Goal: Task Accomplishment & Management: Complete application form

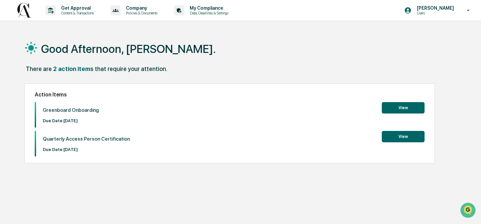
click at [401, 107] on button "View" at bounding box center [403, 107] width 43 height 11
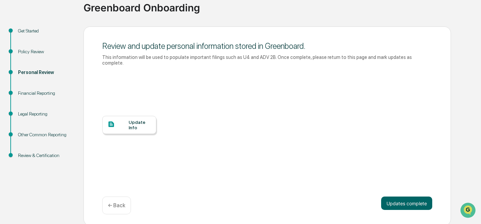
scroll to position [55, 0]
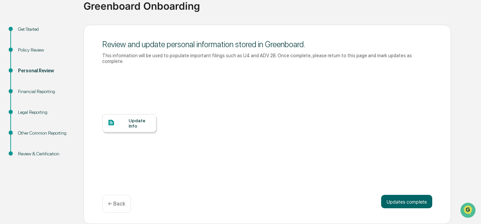
click at [111, 120] on icon at bounding box center [112, 123] width 6 height 6
click at [406, 203] on button "Updates complete" at bounding box center [406, 200] width 51 height 13
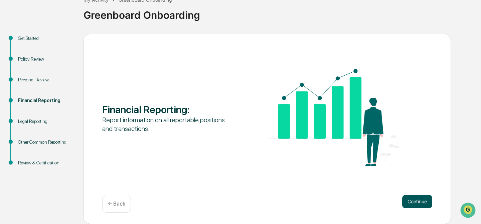
click at [415, 202] on button "Continue" at bounding box center [417, 200] width 30 height 13
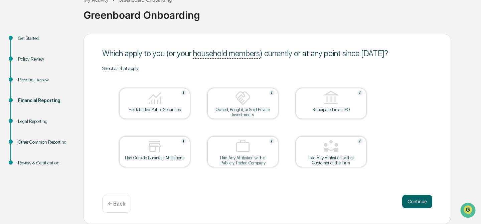
click at [159, 109] on div "Held/Traded Public Securities" at bounding box center [155, 109] width 60 height 5
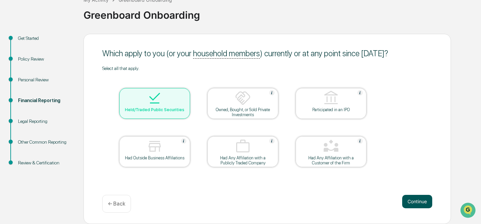
click at [413, 201] on button "Continue" at bounding box center [417, 200] width 30 height 13
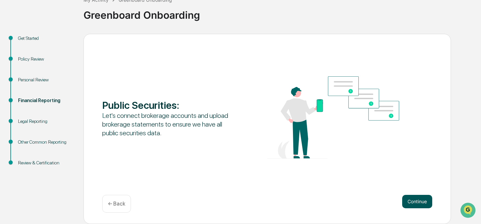
click at [416, 202] on button "Continue" at bounding box center [417, 200] width 30 height 13
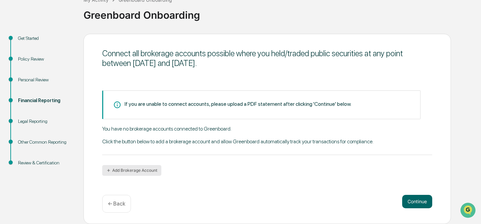
click at [115, 170] on button "Add Brokerage Account" at bounding box center [131, 170] width 59 height 11
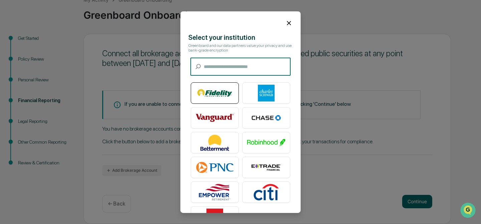
click at [211, 92] on img at bounding box center [215, 93] width 38 height 17
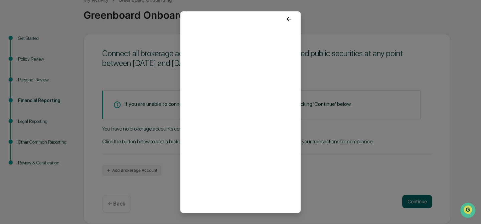
scroll to position [5, 0]
click at [290, 17] on icon at bounding box center [288, 17] width 7 height 7
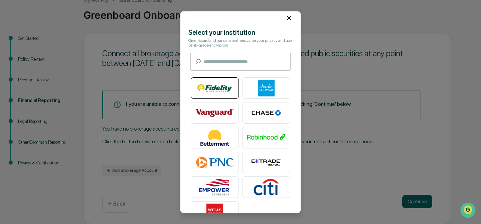
click at [210, 88] on img at bounding box center [215, 88] width 38 height 17
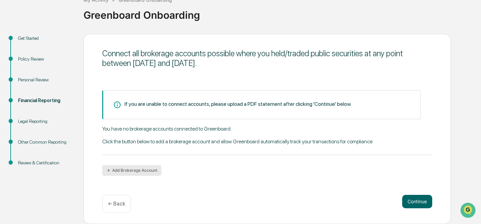
click at [127, 170] on button "Add Brokerage Account" at bounding box center [131, 170] width 59 height 11
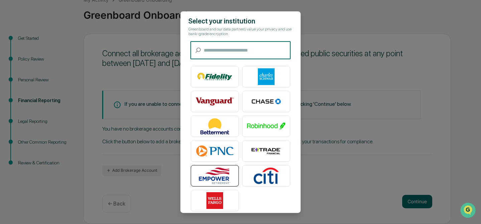
scroll to position [23, 0]
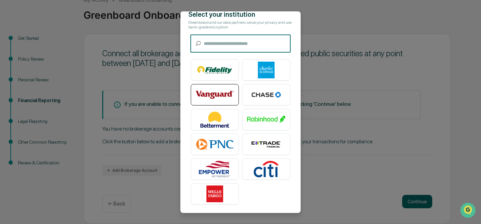
click at [212, 94] on img at bounding box center [215, 94] width 38 height 17
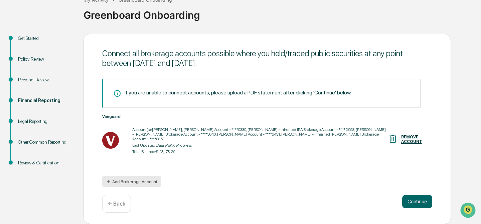
click at [126, 182] on button "Add Brokerage Account" at bounding box center [131, 181] width 59 height 11
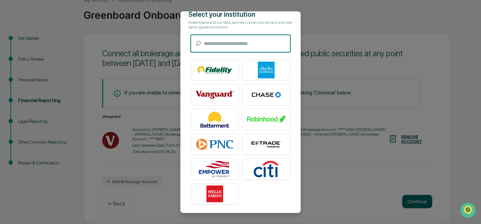
scroll to position [0, 0]
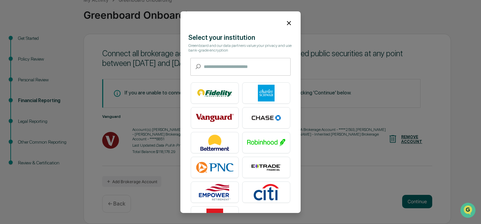
click at [292, 20] on icon at bounding box center [288, 22] width 7 height 7
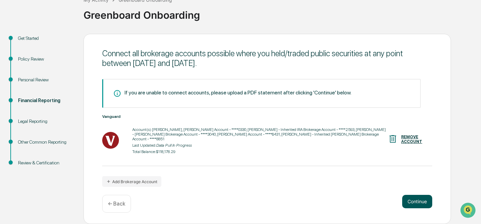
click at [414, 200] on button "Continue" at bounding box center [417, 200] width 30 height 13
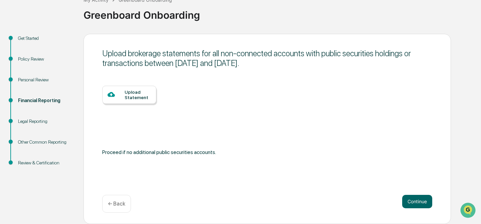
click at [133, 96] on div "Upload Statement" at bounding box center [138, 94] width 26 height 11
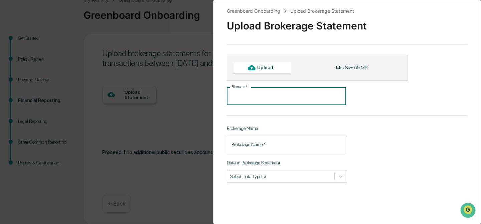
click at [240, 97] on input "File name   *" at bounding box center [286, 96] width 119 height 18
type input "**********"
click at [267, 145] on input "Brokerage Name   *" at bounding box center [287, 144] width 120 height 18
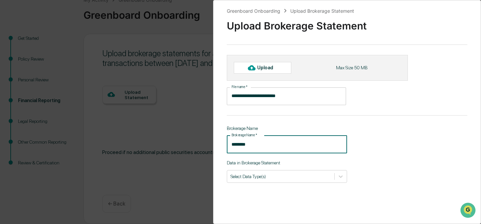
type input "********"
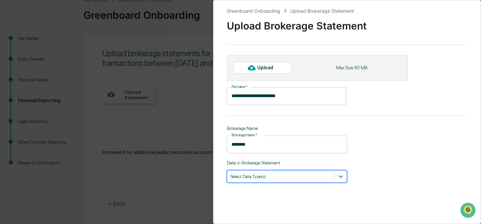
click at [284, 177] on div at bounding box center [281, 176] width 101 height 6
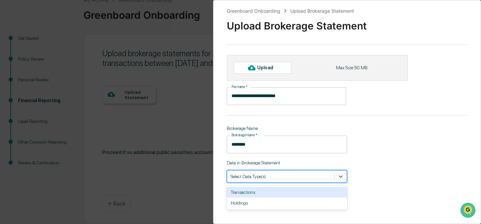
click at [248, 194] on div "Transactions" at bounding box center [287, 191] width 120 height 11
click at [255, 193] on div "Holdings" at bounding box center [287, 191] width 120 height 11
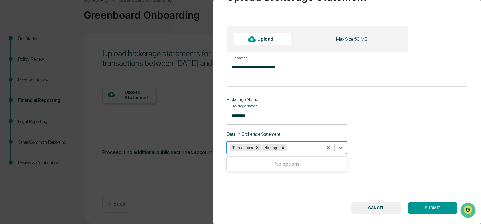
scroll to position [39, 0]
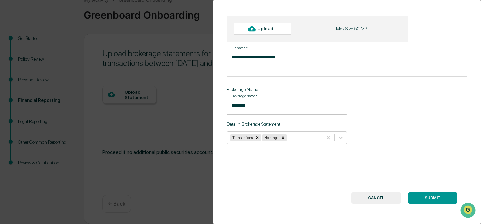
click at [435, 197] on button "SUBMIT" at bounding box center [432, 197] width 49 height 11
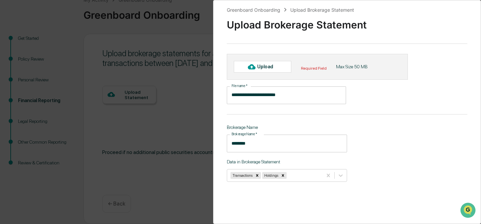
scroll to position [0, 0]
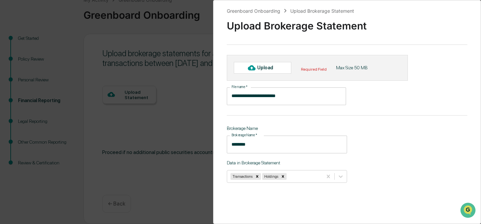
click at [262, 66] on div "Upload" at bounding box center [268, 67] width 22 height 5
type input "**********"
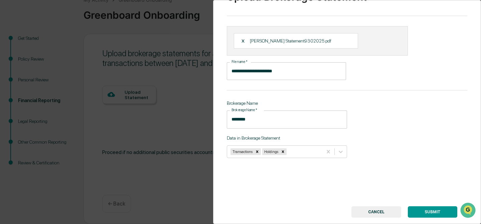
scroll to position [43, 0]
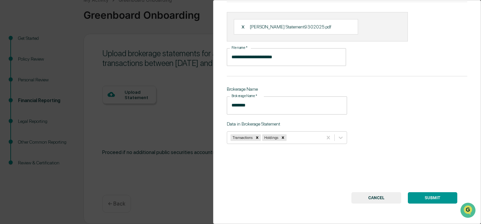
click at [435, 197] on button "SUBMIT" at bounding box center [432, 197] width 49 height 11
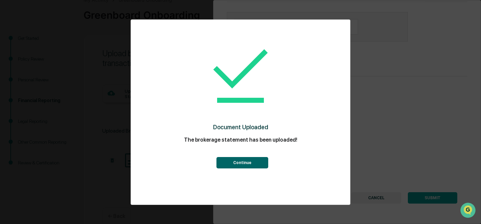
click at [241, 161] on button "Continue" at bounding box center [243, 162] width 52 height 11
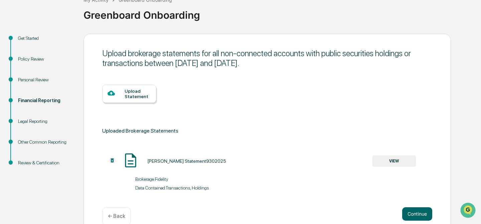
scroll to position [58, 0]
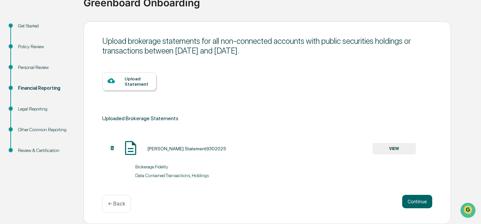
click at [132, 78] on div "Upload Statement" at bounding box center [138, 81] width 26 height 11
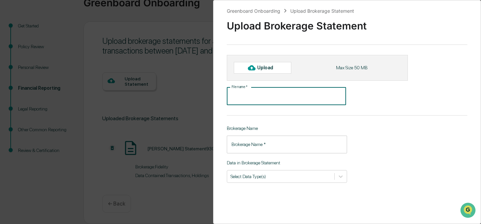
click at [243, 97] on input "File name   *" at bounding box center [286, 96] width 119 height 18
type input "**********"
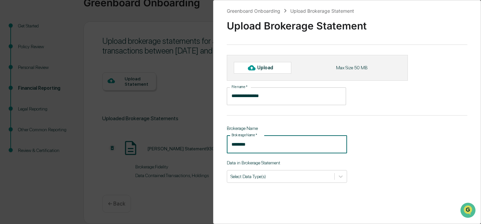
type input "********"
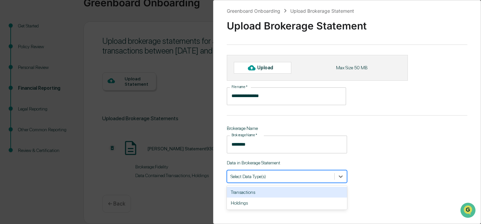
click at [276, 180] on div "Select Data Type(s)" at bounding box center [280, 175] width 107 height 9
click at [255, 192] on div "Transactions" at bounding box center [287, 191] width 120 height 11
click at [245, 192] on div "Holdings" at bounding box center [287, 191] width 120 height 11
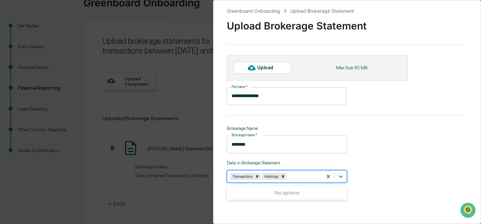
click at [272, 69] on div "Upload" at bounding box center [268, 67] width 22 height 5
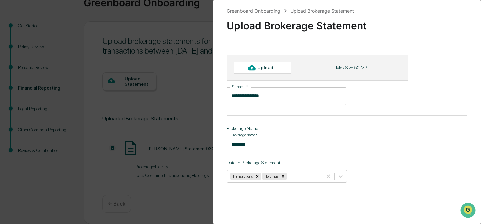
type input "**********"
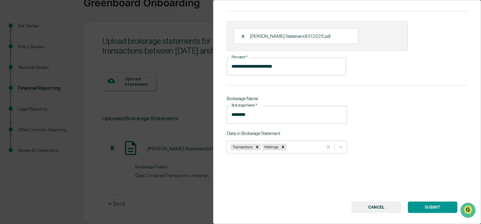
scroll to position [43, 0]
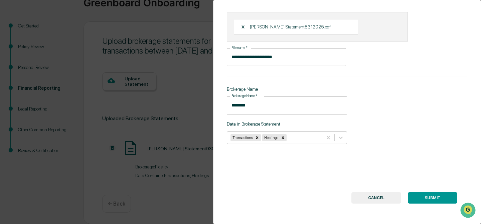
click at [429, 197] on button "SUBMIT" at bounding box center [432, 197] width 49 height 11
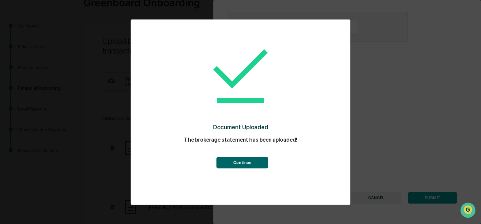
click at [243, 160] on button "Continue" at bounding box center [243, 162] width 52 height 11
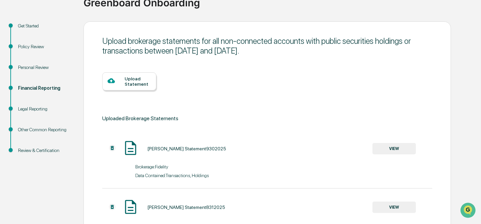
click at [114, 82] on icon at bounding box center [111, 80] width 7 height 5
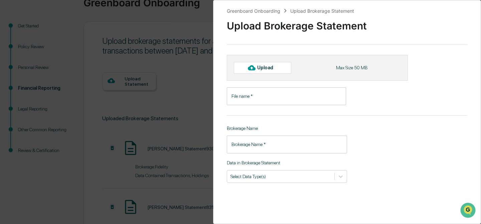
click at [243, 97] on input "File name   *" at bounding box center [286, 96] width 119 height 18
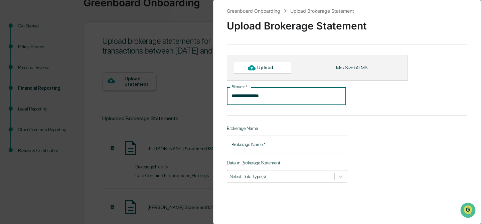
type input "**********"
click at [245, 150] on input "Brokerage Name   *" at bounding box center [287, 144] width 120 height 18
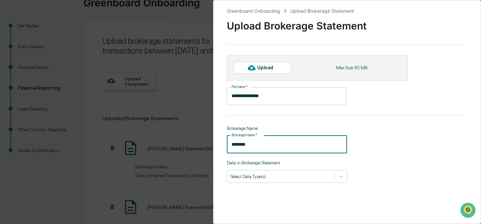
type input "********"
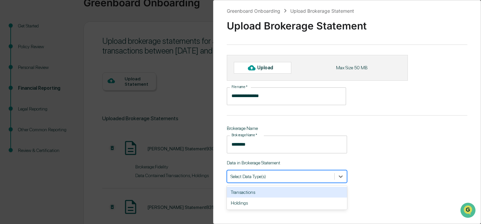
click at [250, 177] on div at bounding box center [281, 176] width 101 height 6
click at [246, 192] on div "Transactions" at bounding box center [287, 191] width 120 height 11
click at [245, 192] on div "Holdings" at bounding box center [287, 191] width 120 height 11
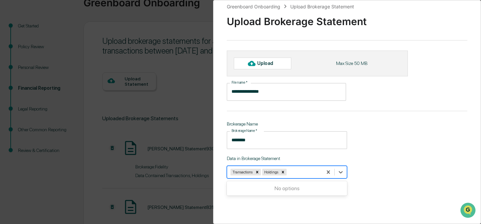
scroll to position [0, 0]
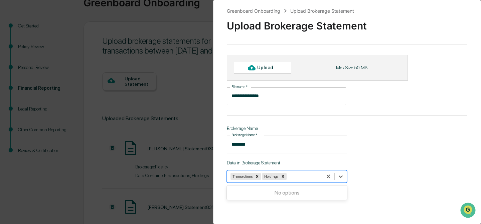
click at [261, 67] on div "Upload" at bounding box center [268, 67] width 22 height 5
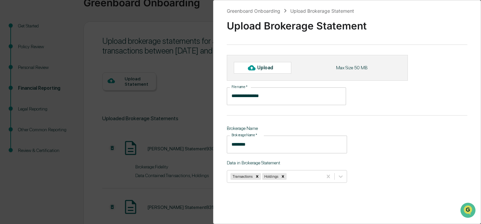
type input "**********"
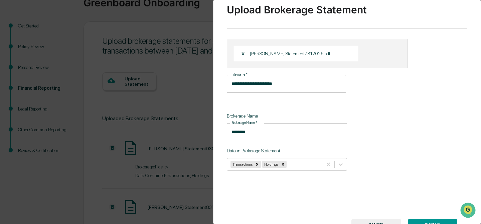
scroll to position [43, 0]
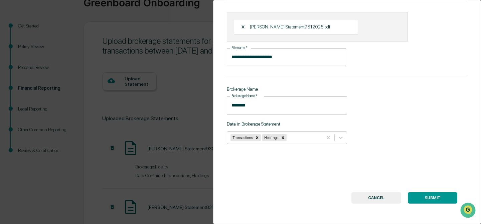
click at [431, 197] on button "SUBMIT" at bounding box center [432, 197] width 49 height 11
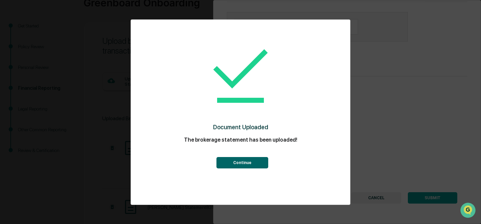
click at [245, 163] on button "Continue" at bounding box center [243, 162] width 52 height 11
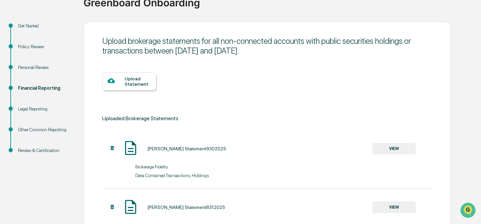
click at [136, 80] on div "Upload Statement" at bounding box center [138, 81] width 26 height 11
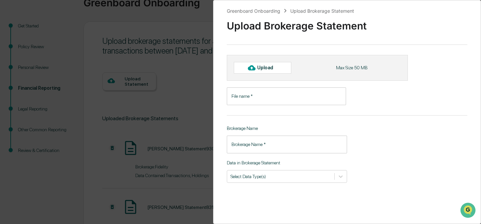
click at [254, 98] on input "File name   *" at bounding box center [286, 96] width 119 height 18
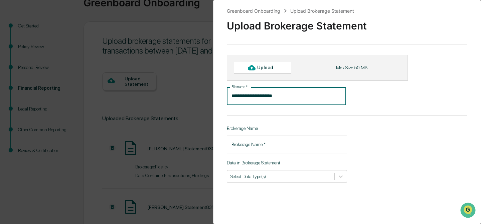
type input "**********"
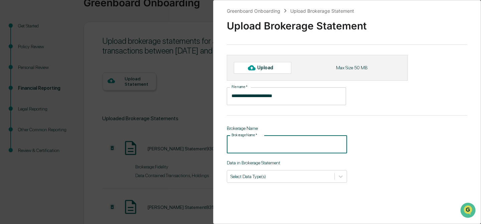
click at [269, 144] on input "Brokerage Name   *" at bounding box center [287, 144] width 120 height 18
type input "********"
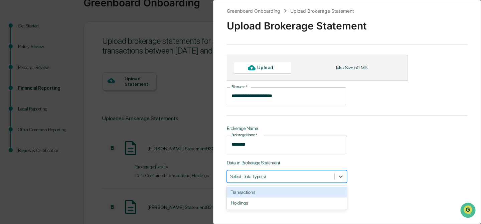
click at [268, 179] on div at bounding box center [281, 176] width 101 height 6
click at [252, 192] on div "Transactions" at bounding box center [287, 191] width 120 height 11
click at [254, 193] on div "Holdings" at bounding box center [287, 191] width 120 height 11
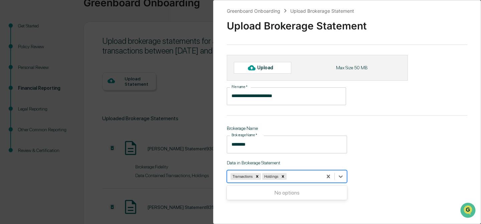
click at [259, 68] on div "Upload" at bounding box center [268, 67] width 22 height 5
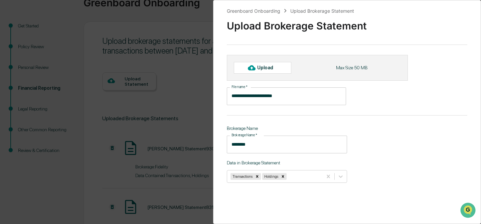
type input "**********"
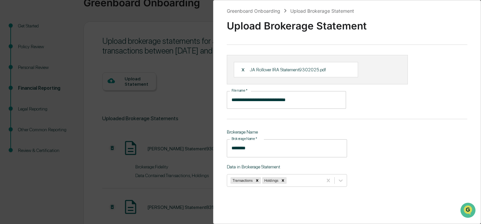
scroll to position [43, 0]
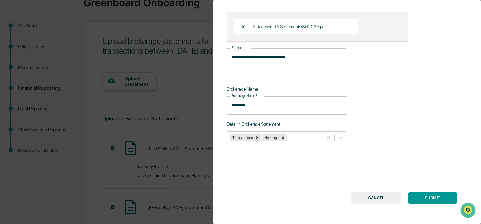
click at [423, 197] on button "SUBMIT" at bounding box center [432, 197] width 49 height 11
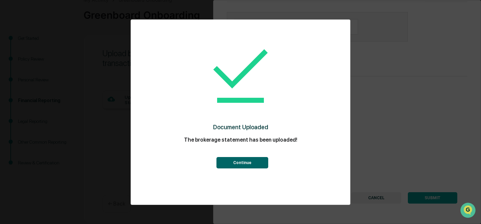
scroll to position [58, 0]
click at [234, 161] on button "Continue" at bounding box center [243, 162] width 52 height 11
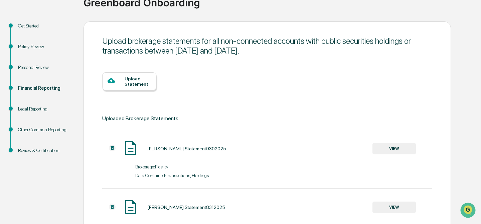
click at [136, 81] on div "Upload Statement" at bounding box center [138, 81] width 26 height 11
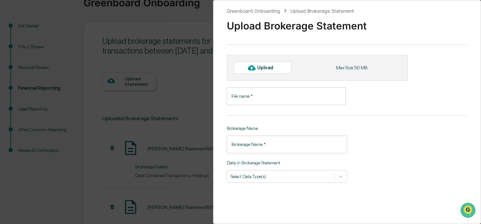
click at [260, 68] on div "Upload" at bounding box center [268, 67] width 22 height 5
type input "**********"
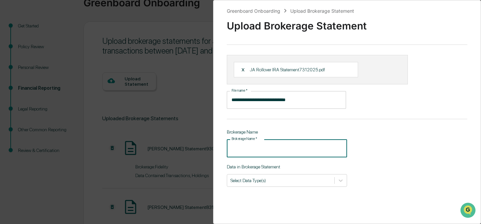
click at [248, 150] on input "Brokerage Name   *" at bounding box center [287, 148] width 120 height 18
type input "********"
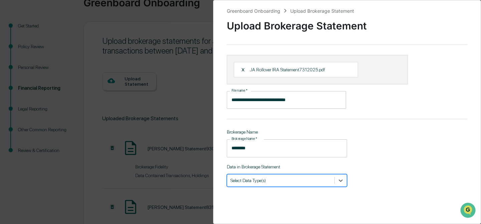
click at [250, 181] on div at bounding box center [281, 180] width 101 height 6
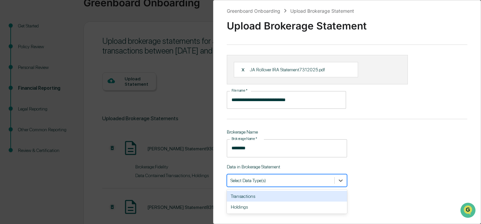
click at [246, 198] on div "Transactions" at bounding box center [287, 195] width 120 height 11
click at [247, 197] on div "Holdings" at bounding box center [287, 195] width 120 height 11
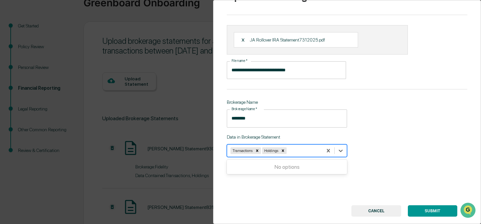
scroll to position [43, 0]
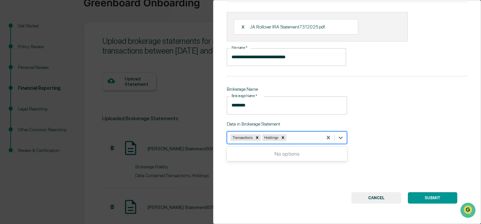
click at [434, 198] on button "SUBMIT" at bounding box center [432, 197] width 49 height 11
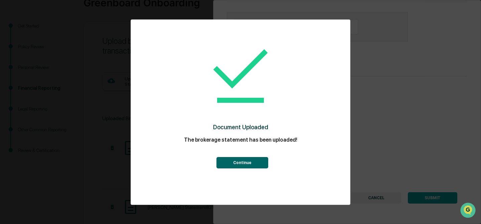
click at [245, 166] on button "Continue" at bounding box center [243, 162] width 52 height 11
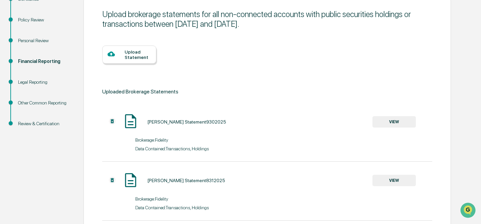
scroll to position [0, 0]
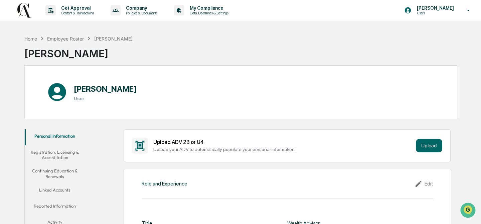
click at [51, 155] on button "Registration, Licensing & Accreditation" at bounding box center [55, 154] width 60 height 19
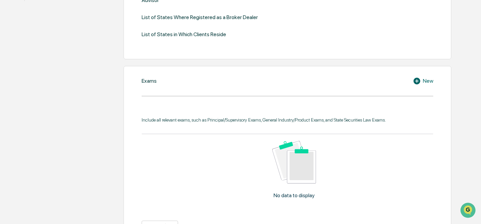
scroll to position [252, 0]
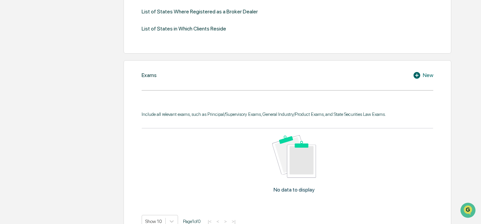
click at [421, 77] on icon at bounding box center [418, 75] width 10 height 8
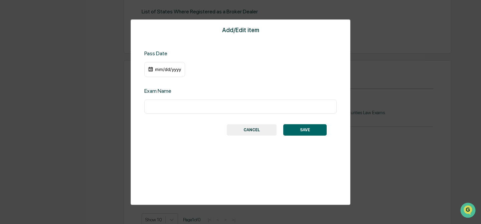
click at [250, 131] on button "CANCEL" at bounding box center [252, 129] width 50 height 11
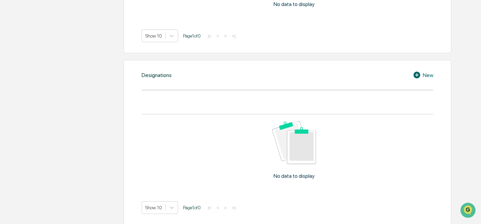
scroll to position [441, 0]
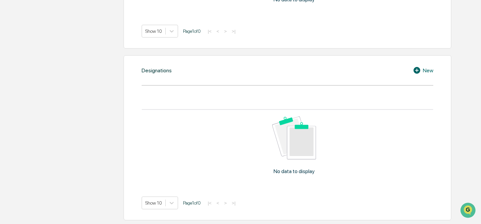
click at [425, 70] on div "New" at bounding box center [423, 70] width 20 height 8
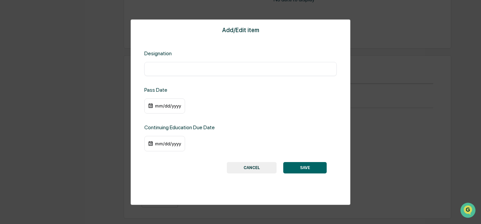
click at [170, 71] on input "text" at bounding box center [240, 68] width 182 height 7
type input "*"
type input "**********"
click at [158, 105] on div "mm/dd/yyyy" at bounding box center [168, 105] width 27 height 5
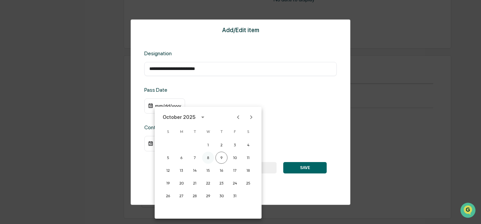
click at [209, 156] on button "8" at bounding box center [208, 157] width 12 height 12
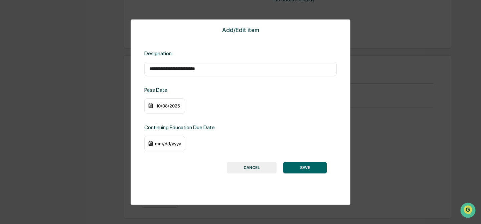
click at [158, 105] on div "10/08/2025" at bounding box center [168, 105] width 27 height 5
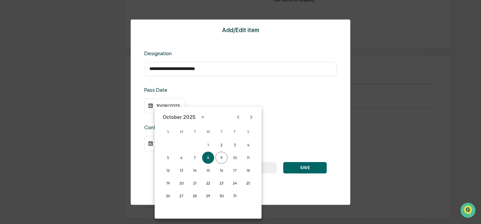
click at [184, 115] on div "October 2025" at bounding box center [179, 116] width 33 height 7
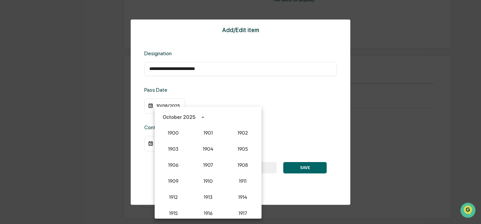
scroll to position [619, 0]
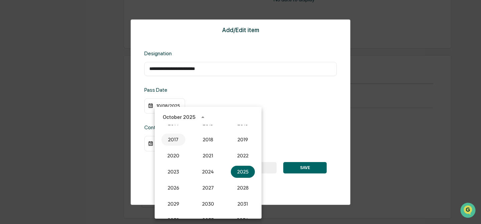
click at [173, 138] on button "2017" at bounding box center [173, 139] width 24 height 12
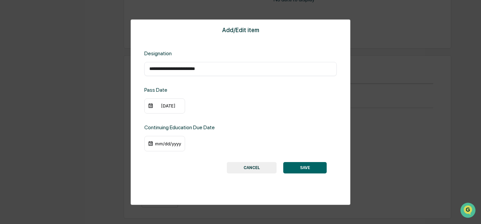
click at [161, 103] on div "[DATE]" at bounding box center [164, 105] width 41 height 15
click at [162, 106] on div "[DATE]" at bounding box center [168, 105] width 27 height 5
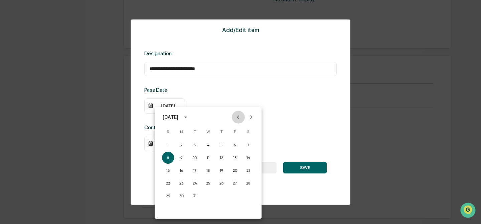
click at [238, 116] on icon "Previous month" at bounding box center [238, 117] width 2 height 4
click at [194, 144] on button "1" at bounding box center [195, 145] width 12 height 12
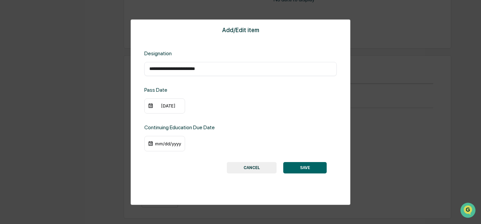
click at [160, 144] on div "mm/dd/yyyy" at bounding box center [168, 143] width 27 height 5
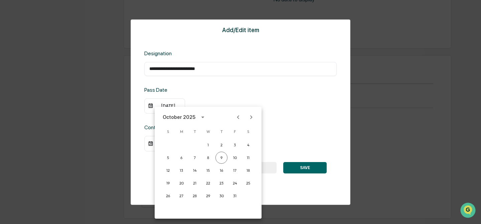
click at [251, 118] on icon "Next month" at bounding box center [251, 116] width 7 height 7
click at [208, 195] on button "31" at bounding box center [208, 195] width 12 height 12
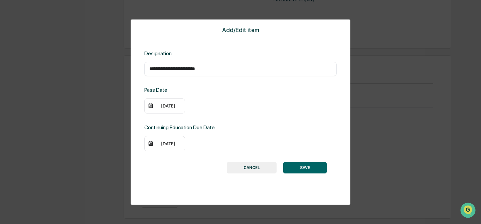
click at [300, 167] on button "SAVE" at bounding box center [304, 167] width 43 height 11
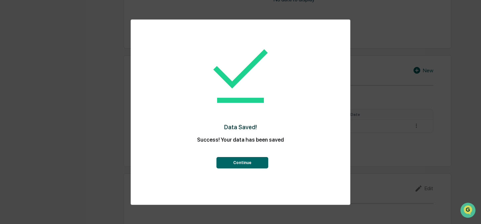
click at [251, 164] on button "Continue" at bounding box center [243, 162] width 52 height 11
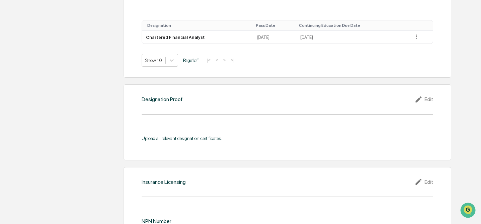
scroll to position [535, 0]
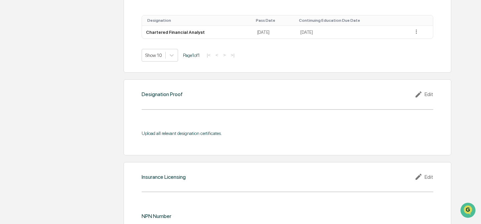
click at [421, 92] on icon at bounding box center [420, 94] width 10 height 8
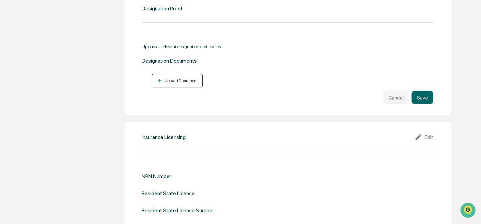
scroll to position [626, 0]
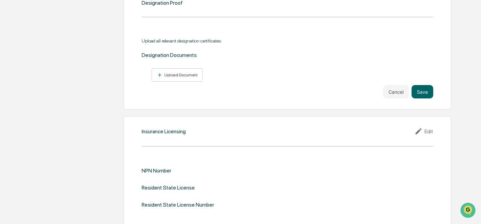
click at [426, 131] on div "Edit" at bounding box center [424, 131] width 19 height 8
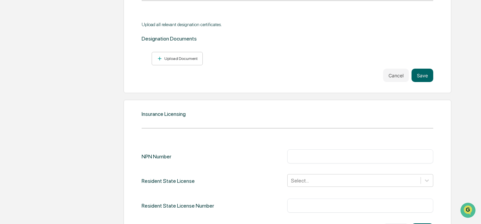
scroll to position [643, 0]
click at [312, 154] on input "text" at bounding box center [360, 155] width 136 height 7
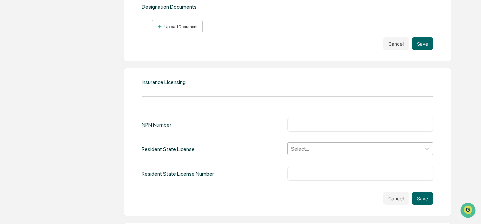
click at [312, 149] on div "Select..." at bounding box center [360, 148] width 146 height 13
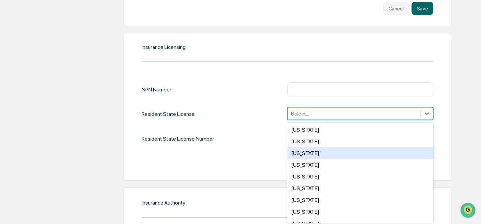
type input "**"
click at [271, 142] on div "Resident State License Number ​" at bounding box center [288, 138] width 292 height 14
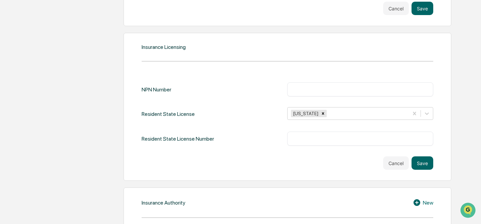
click at [296, 136] on input "text" at bounding box center [360, 138] width 136 height 7
paste input "*******"
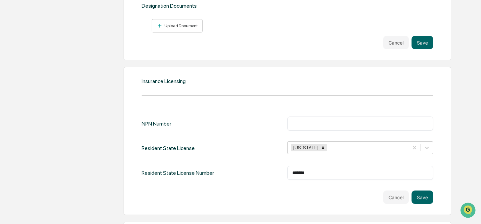
scroll to position [676, 0]
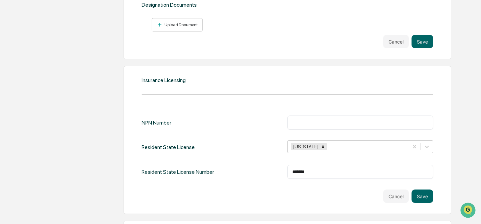
type input "*******"
click at [314, 120] on input "text" at bounding box center [360, 122] width 136 height 7
drag, startPoint x: 322, startPoint y: 168, endPoint x: 265, endPoint y: 169, distance: 57.2
click at [265, 169] on div "Resident State License Number ******* ​" at bounding box center [288, 171] width 292 height 14
click at [299, 120] on input "text" at bounding box center [360, 122] width 136 height 7
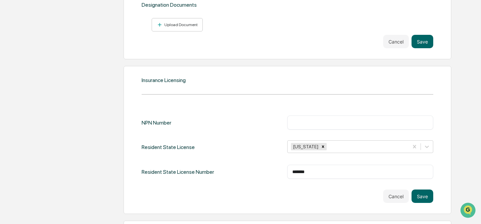
paste input "********"
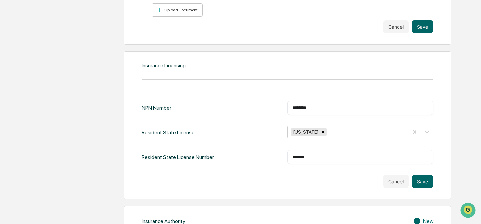
scroll to position [692, 0]
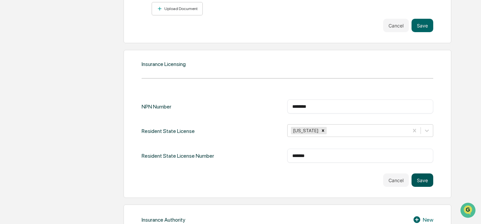
type input "********"
click at [424, 174] on button "Save" at bounding box center [423, 179] width 22 height 13
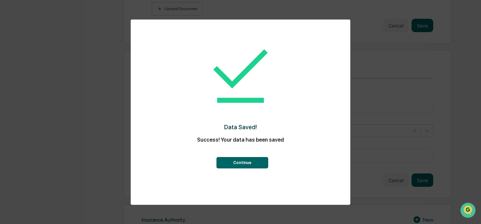
click at [237, 165] on button "Continue" at bounding box center [243, 162] width 52 height 11
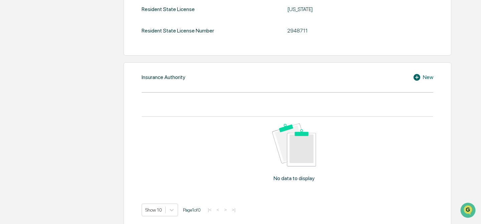
scroll to position [813, 0]
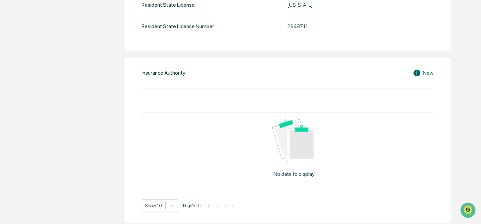
click at [427, 72] on div "New" at bounding box center [423, 73] width 20 height 8
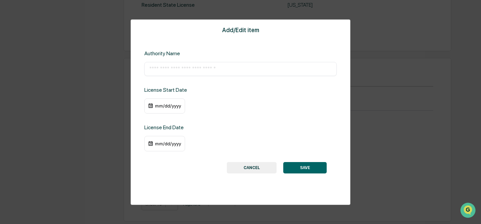
scroll to position [811, 0]
click at [258, 73] on div "​" at bounding box center [240, 69] width 192 height 14
click at [176, 70] on input "text" at bounding box center [240, 68] width 182 height 7
type input "**********"
click at [164, 106] on div "mm/dd/yyyy" at bounding box center [168, 105] width 27 height 5
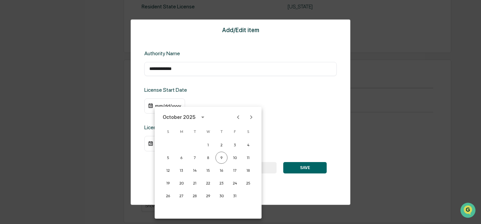
click at [195, 116] on div "October 2025" at bounding box center [180, 116] width 35 height 7
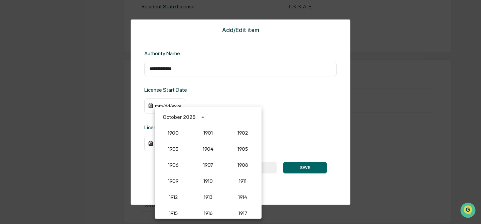
scroll to position [619, 0]
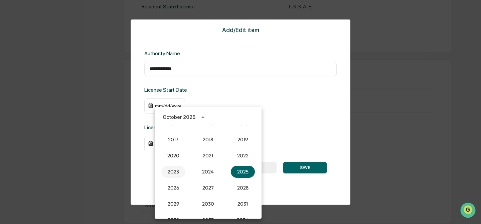
click at [173, 170] on button "2023" at bounding box center [173, 171] width 24 height 12
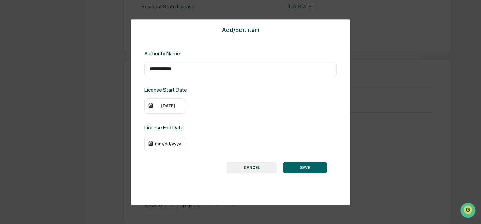
click at [156, 105] on div "[DATE]" at bounding box center [168, 105] width 27 height 5
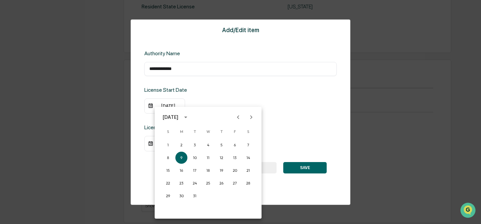
click at [239, 117] on icon "Previous month" at bounding box center [238, 116] width 7 height 7
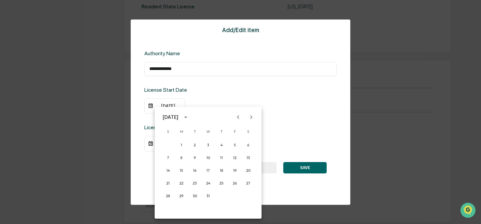
click at [239, 117] on icon "Previous month" at bounding box center [238, 116] width 7 height 7
click at [209, 157] on button "11" at bounding box center [208, 157] width 12 height 12
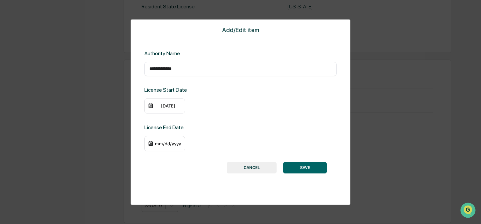
click at [164, 145] on div "mm/dd/yyyy" at bounding box center [168, 143] width 27 height 5
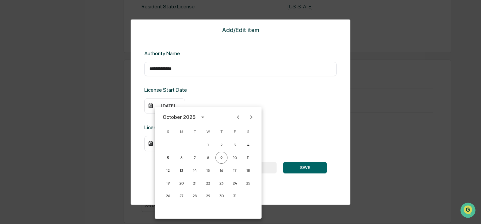
click at [192, 118] on div "October 2025" at bounding box center [179, 116] width 33 height 7
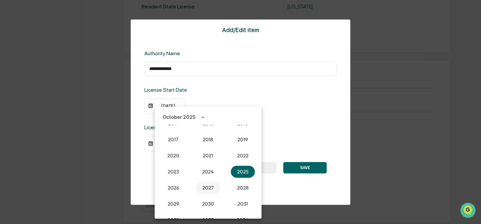
click at [204, 186] on button "2027" at bounding box center [208, 187] width 24 height 12
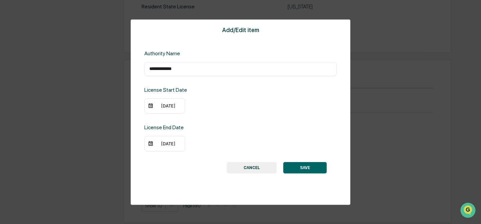
click at [161, 144] on div "[DATE]" at bounding box center [168, 143] width 27 height 5
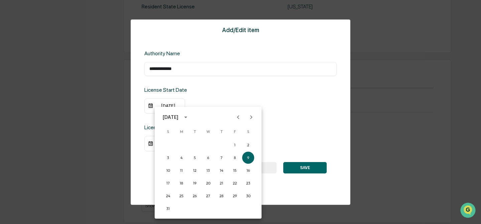
click at [240, 117] on icon "Previous month" at bounding box center [238, 116] width 7 height 7
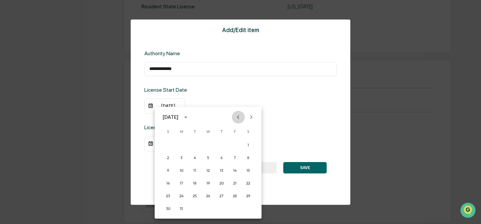
click at [240, 117] on icon "Previous month" at bounding box center [238, 116] width 7 height 7
click at [167, 196] on button "28" at bounding box center [168, 195] width 12 height 12
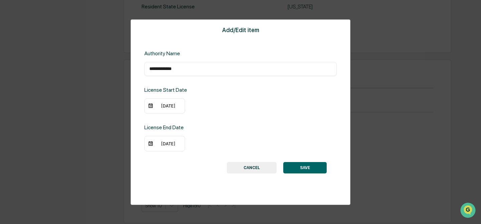
click at [308, 169] on button "SAVE" at bounding box center [304, 167] width 43 height 11
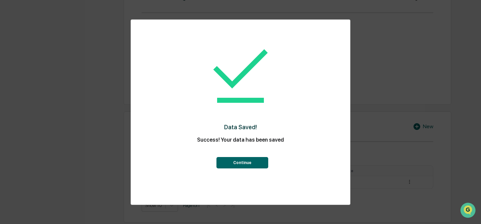
click at [251, 166] on button "Continue" at bounding box center [243, 162] width 52 height 11
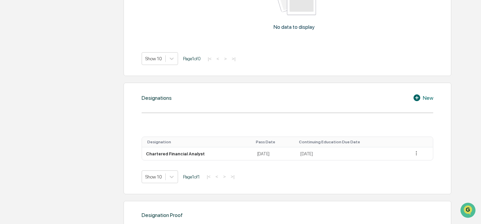
scroll to position [408, 0]
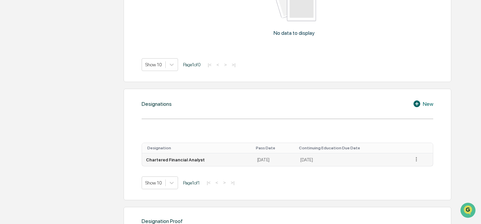
click at [416, 158] on icon at bounding box center [416, 159] width 6 height 6
click at [410, 166] on div "Edit" at bounding box center [408, 168] width 21 height 11
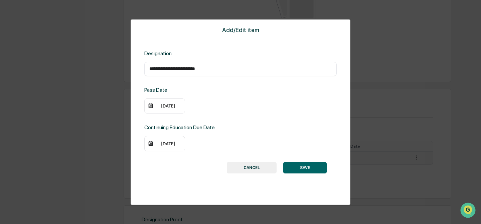
click at [166, 106] on div "[DATE]" at bounding box center [168, 105] width 27 height 5
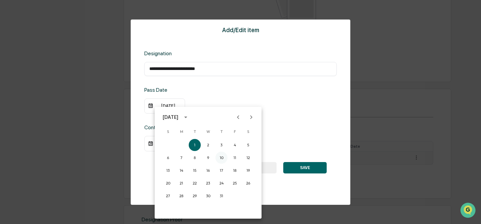
click at [222, 157] on button "10" at bounding box center [222, 157] width 12 height 12
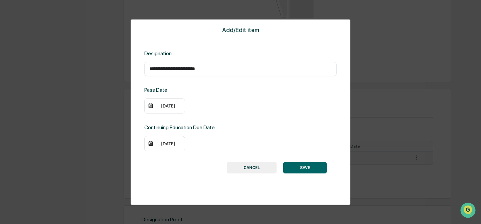
click at [306, 168] on button "SAVE" at bounding box center [304, 167] width 43 height 11
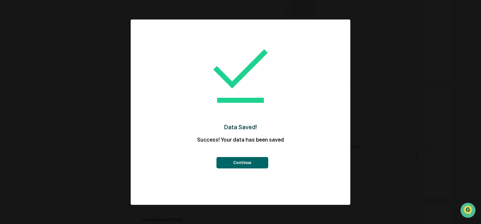
click at [238, 163] on button "Continue" at bounding box center [243, 162] width 52 height 11
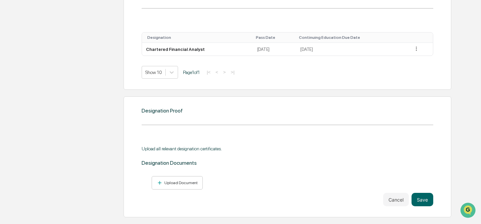
scroll to position [519, 0]
click at [174, 181] on div "Upload Document" at bounding box center [180, 181] width 35 height 5
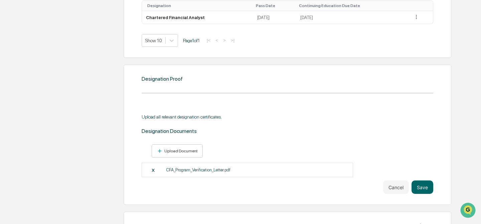
scroll to position [552, 0]
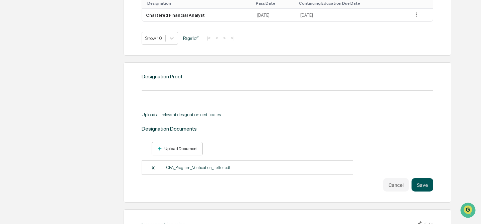
click at [423, 182] on button "Save" at bounding box center [423, 184] width 22 height 13
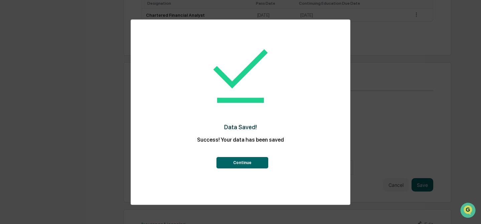
click at [240, 167] on button "Continue" at bounding box center [243, 162] width 52 height 11
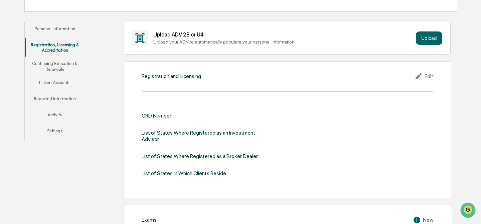
scroll to position [106, 0]
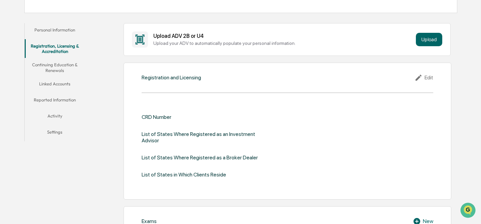
click at [427, 77] on div "Edit" at bounding box center [424, 78] width 19 height 8
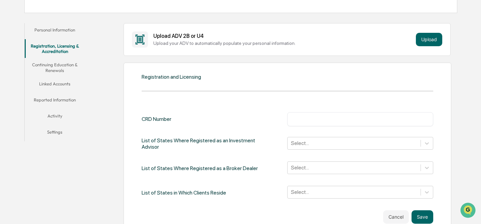
click at [300, 122] on div "​" at bounding box center [360, 119] width 146 height 14
click at [299, 119] on input "text" at bounding box center [360, 119] width 136 height 7
type input "*******"
click at [296, 142] on div "Select..." at bounding box center [360, 143] width 146 height 13
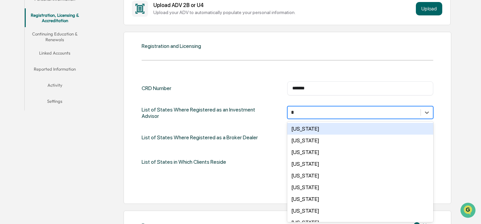
type input "**"
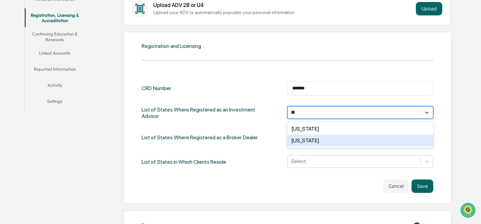
click at [313, 138] on div "[US_STATE]" at bounding box center [360, 140] width 146 height 12
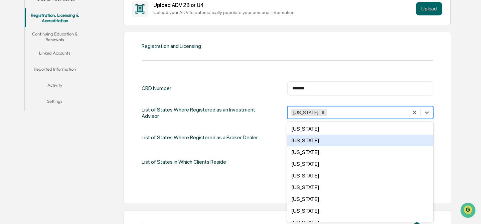
click at [250, 134] on div "List of States Where Registered as a Broker Dealer" at bounding box center [200, 137] width 116 height 14
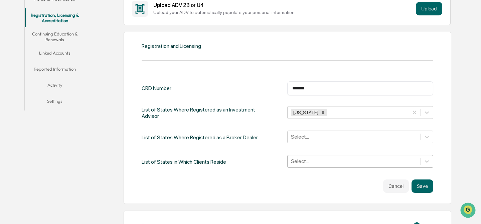
click at [301, 160] on div "Select..." at bounding box center [360, 161] width 146 height 13
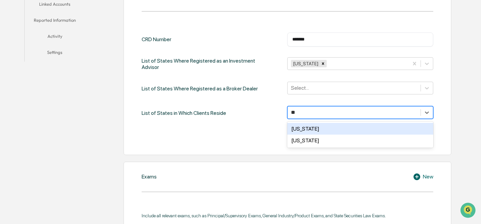
type input "***"
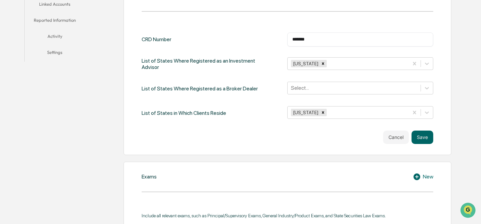
click at [235, 153] on div "Registration and Licensing CRD Number ******* ​ List of States Where Registered…" at bounding box center [288, 69] width 328 height 172
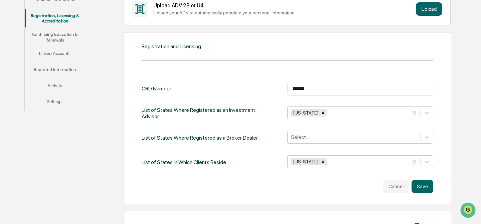
scroll to position [139, 0]
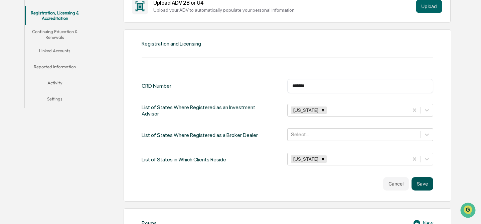
click at [421, 183] on button "Save" at bounding box center [423, 183] width 22 height 13
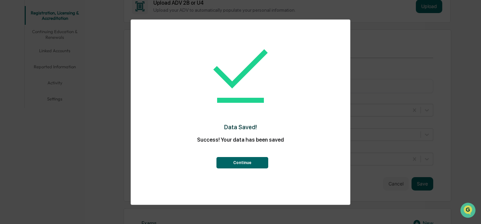
click at [239, 163] on button "Continue" at bounding box center [243, 162] width 52 height 11
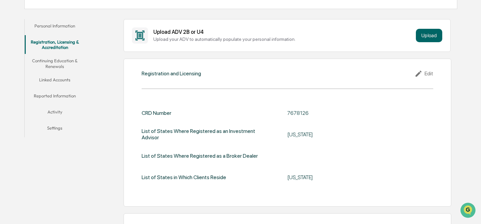
scroll to position [100, 0]
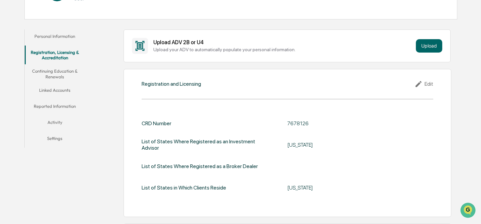
click at [58, 73] on button "Continuing Education & Renewals" at bounding box center [55, 73] width 60 height 19
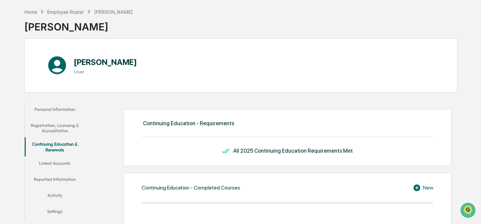
scroll to position [127, 0]
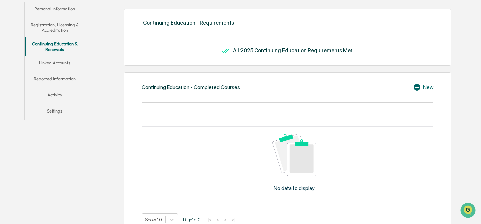
click at [51, 28] on button "Registration, Licensing & Accreditation" at bounding box center [55, 27] width 60 height 19
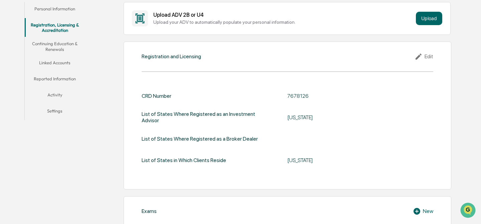
scroll to position [124, 0]
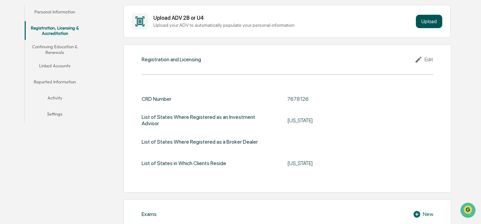
click at [428, 20] on button "Upload" at bounding box center [429, 21] width 26 height 13
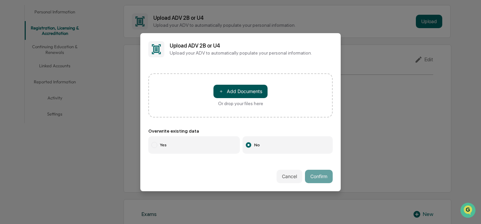
click at [256, 88] on button "＋ Add Documents" at bounding box center [241, 91] width 54 height 13
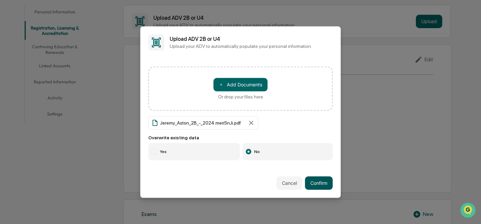
click at [319, 183] on button "Confirm" at bounding box center [319, 182] width 28 height 13
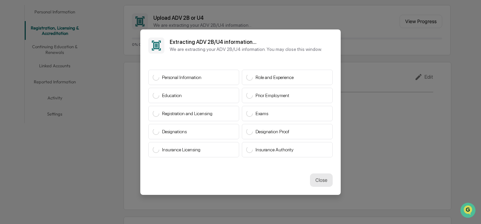
click at [314, 180] on button "Close" at bounding box center [321, 179] width 23 height 13
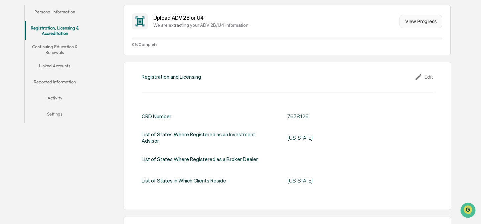
click at [417, 19] on button "View Progress" at bounding box center [421, 21] width 43 height 13
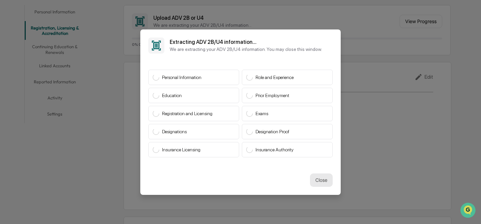
click at [318, 182] on button "Close" at bounding box center [321, 179] width 23 height 13
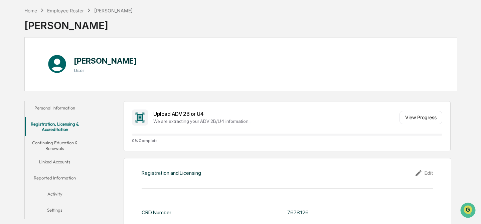
scroll to position [0, 0]
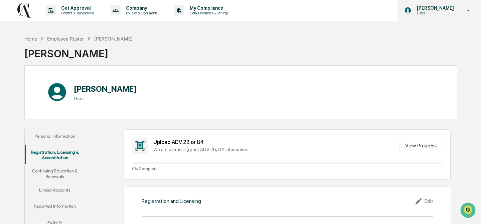
click at [437, 15] on p "Users" at bounding box center [435, 13] width 46 height 5
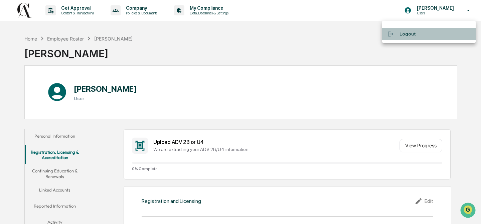
click at [408, 33] on li "Logout" at bounding box center [429, 34] width 94 height 12
